Goal: Information Seeking & Learning: Understand process/instructions

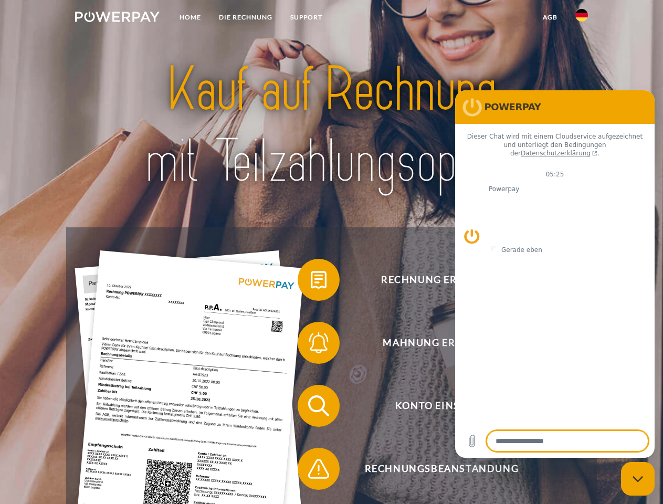
click at [117, 18] on img at bounding box center [117, 17] width 85 height 11
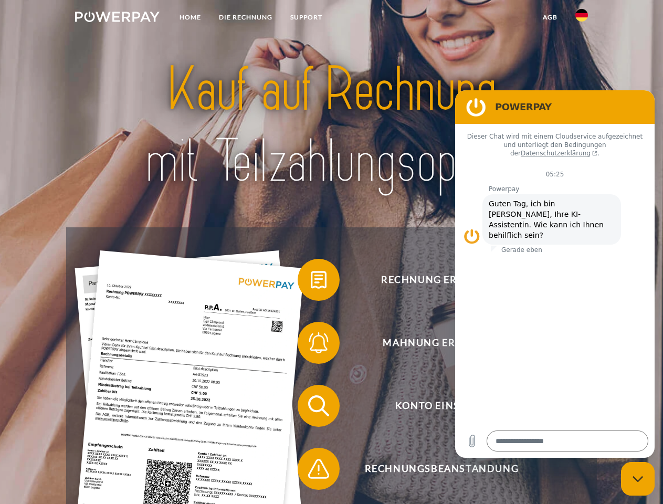
click at [582, 18] on img at bounding box center [582, 15] width 13 height 13
click at [550, 17] on link "agb" at bounding box center [550, 17] width 33 height 19
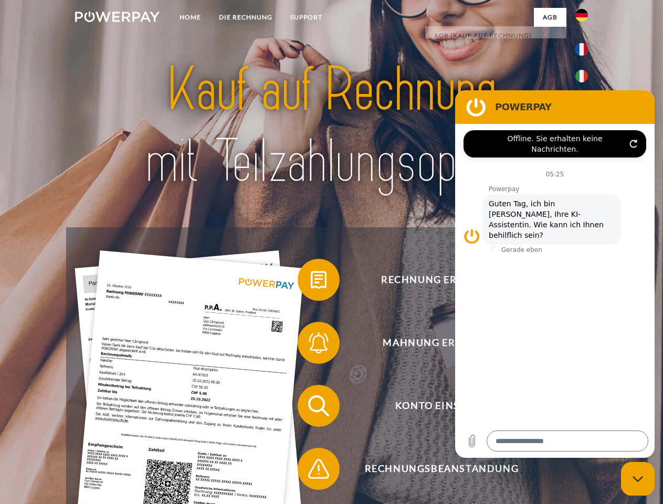
click at [311, 282] on span at bounding box center [303, 280] width 53 height 53
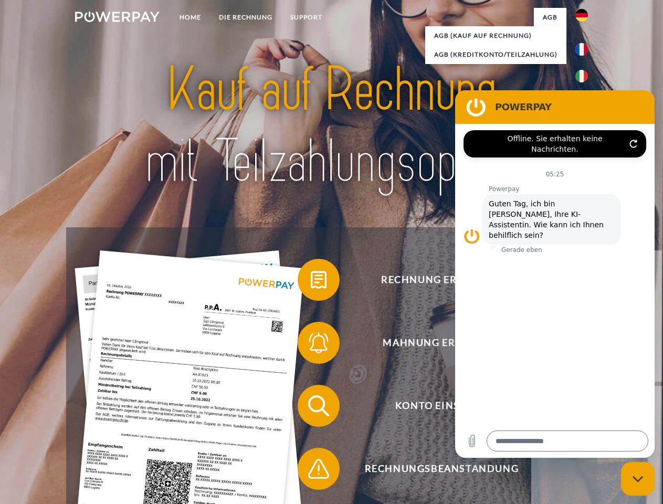
click at [311, 345] on span at bounding box center [303, 343] width 53 height 53
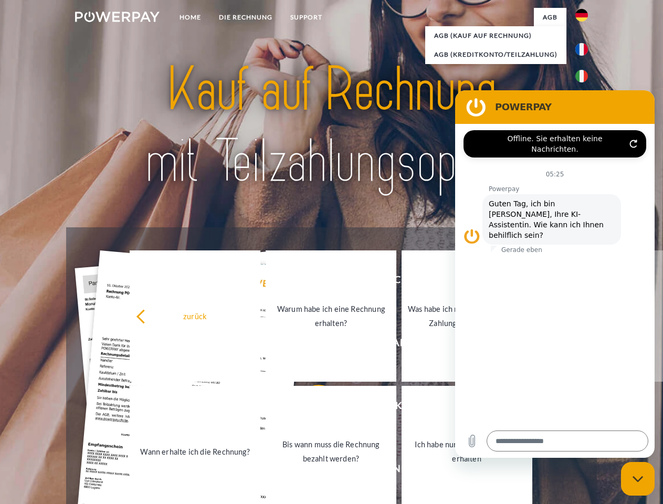
click at [311, 408] on link "Bis wann muss die Rechnung bezahlt werden?" at bounding box center [331, 451] width 131 height 131
click at [311, 471] on span at bounding box center [303, 469] width 53 height 53
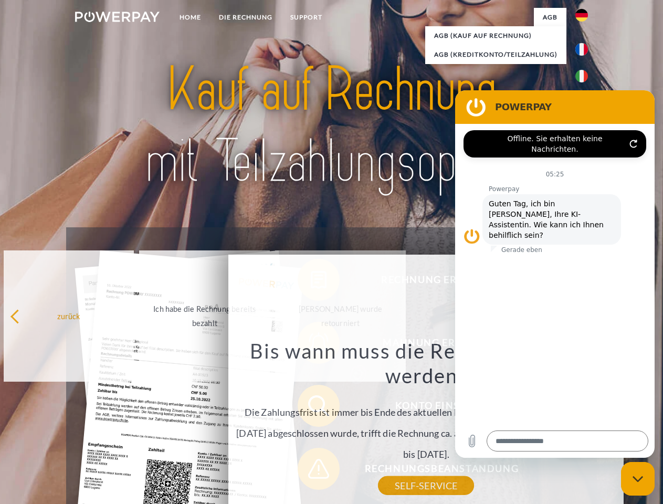
click at [638, 479] on icon "Messaging-Fenster schließen" at bounding box center [638, 479] width 11 height 7
type textarea "*"
